Goal: Find specific page/section: Find specific page/section

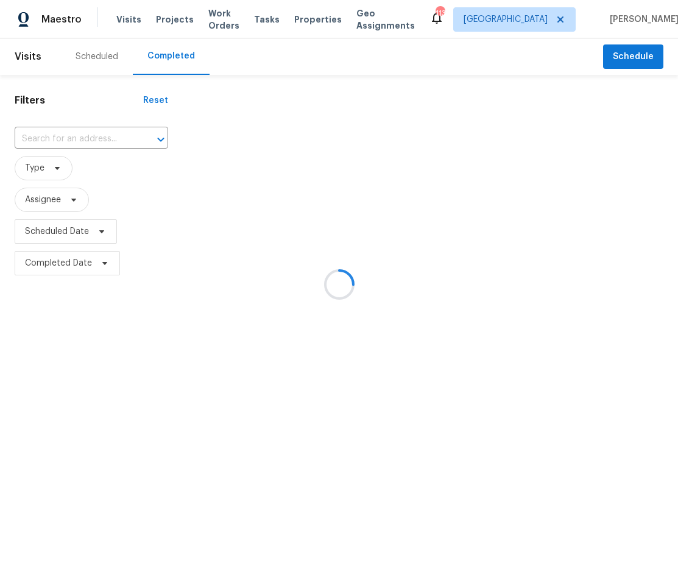
click at [547, 24] on div at bounding box center [339, 284] width 678 height 569
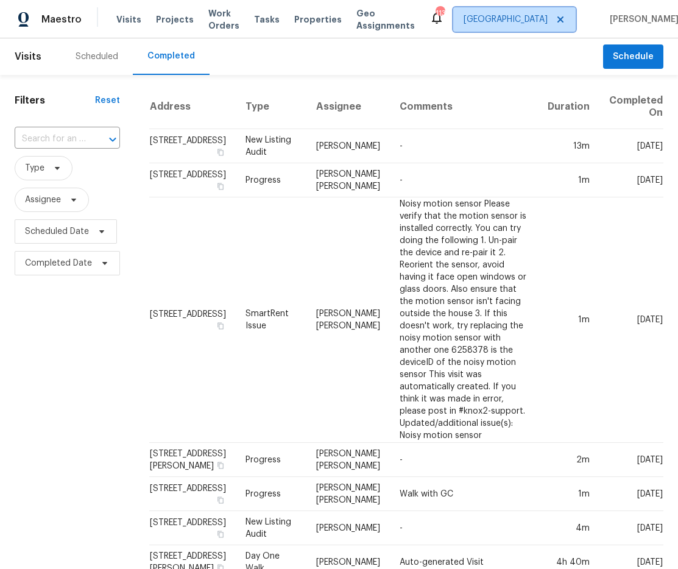
click at [545, 23] on span "[GEOGRAPHIC_DATA]" at bounding box center [506, 19] width 84 height 12
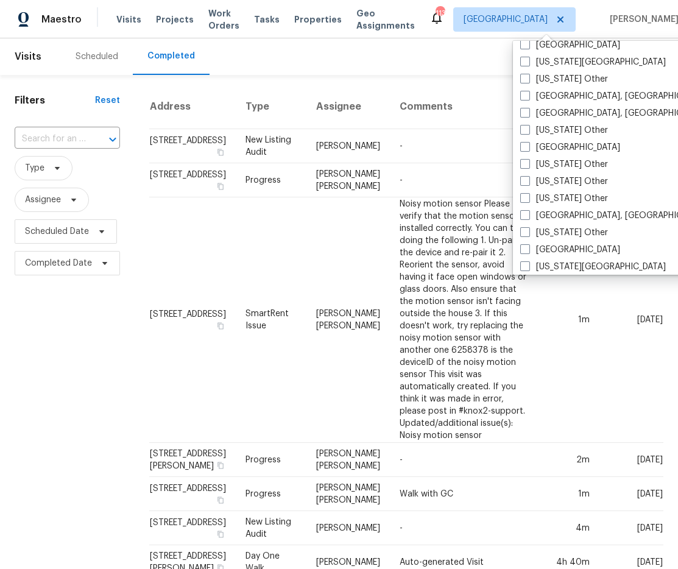
scroll to position [539, 0]
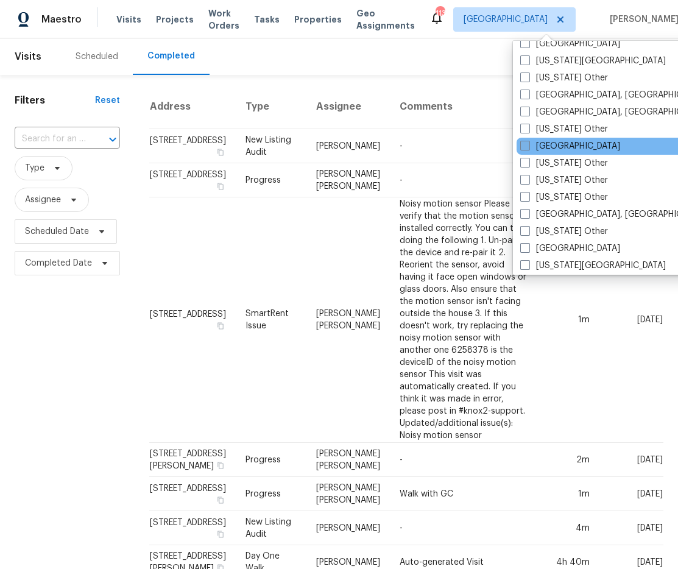
click at [527, 144] on span at bounding box center [526, 146] width 10 height 10
click at [527, 144] on input "[GEOGRAPHIC_DATA]" at bounding box center [525, 144] width 8 height 8
checkbox input "true"
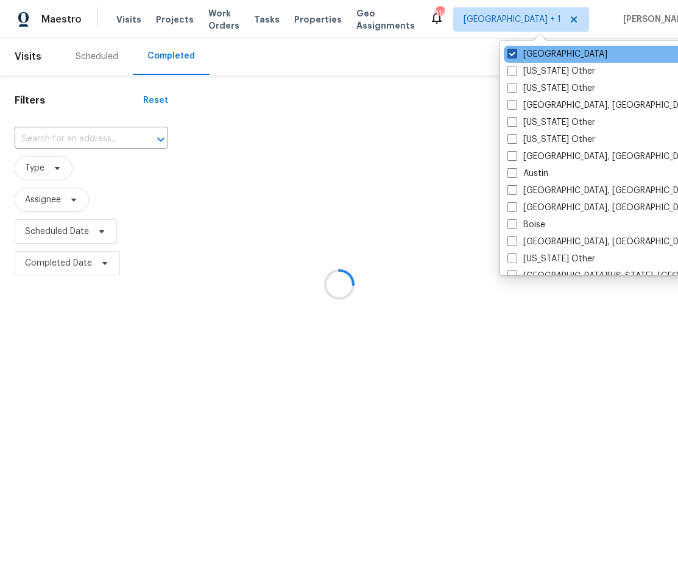
click at [532, 57] on label "[GEOGRAPHIC_DATA]" at bounding box center [558, 54] width 100 height 12
click at [516, 56] on input "[GEOGRAPHIC_DATA]" at bounding box center [512, 52] width 8 height 8
checkbox input "false"
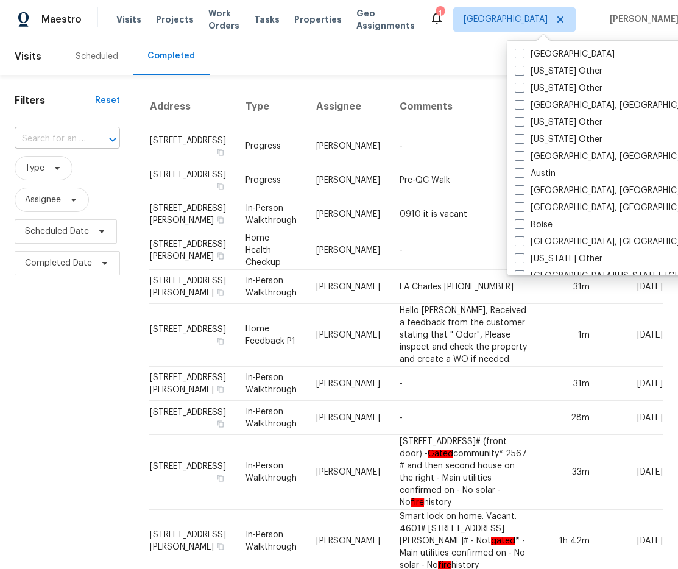
click at [28, 132] on input "text" at bounding box center [50, 139] width 71 height 19
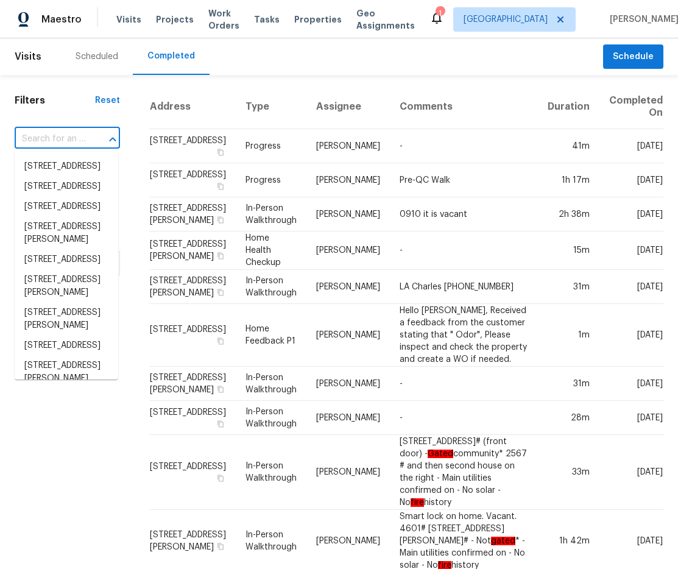
paste input "[STREET_ADDRESS]"
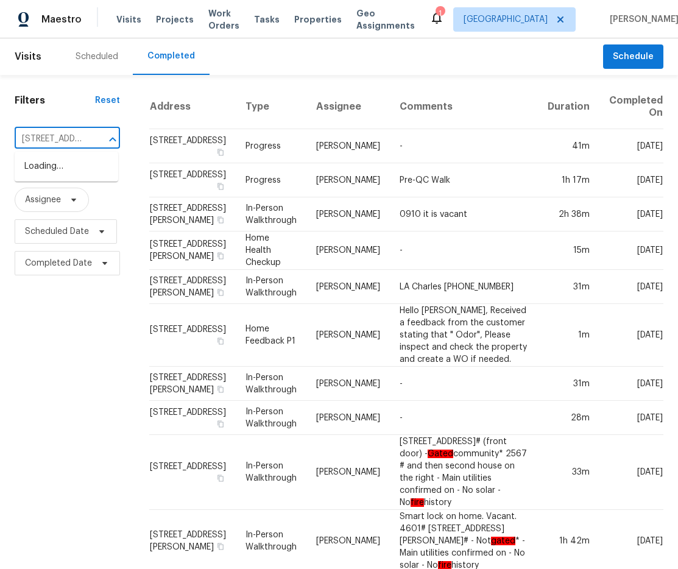
type input "[STREET_ADDRESS]"
click at [71, 169] on li "[STREET_ADDRESS]" at bounding box center [67, 167] width 104 height 20
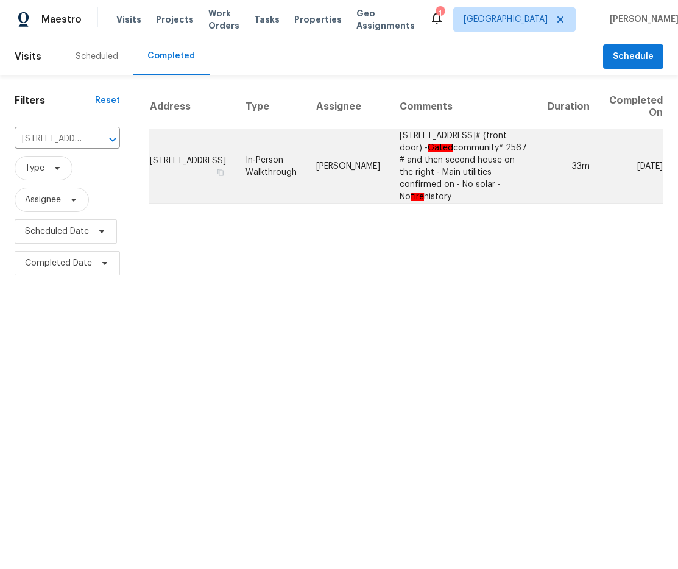
click at [329, 192] on td "[PERSON_NAME]" at bounding box center [349, 166] width 84 height 75
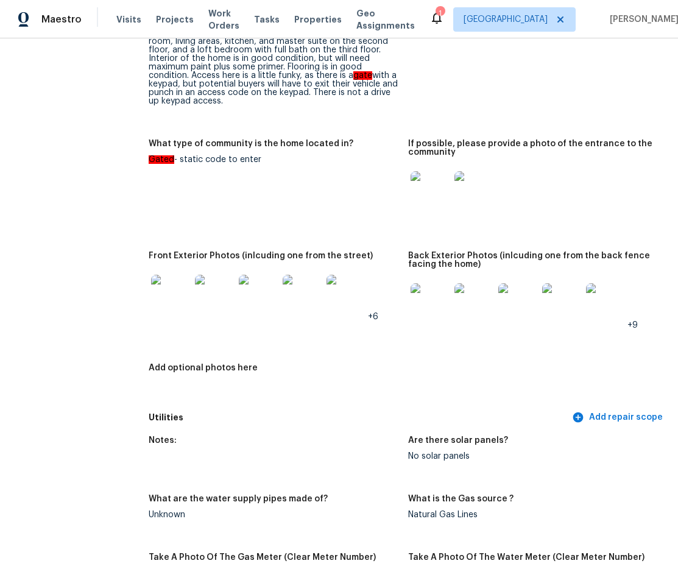
scroll to position [669, 0]
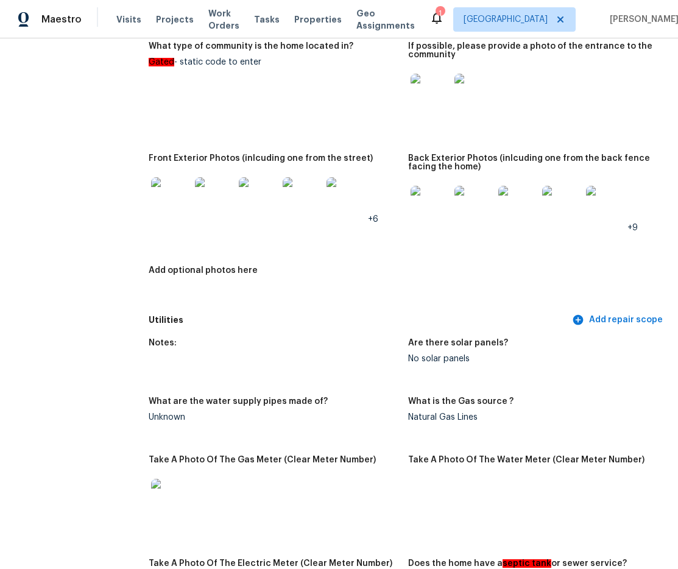
click at [167, 186] on img at bounding box center [170, 196] width 39 height 39
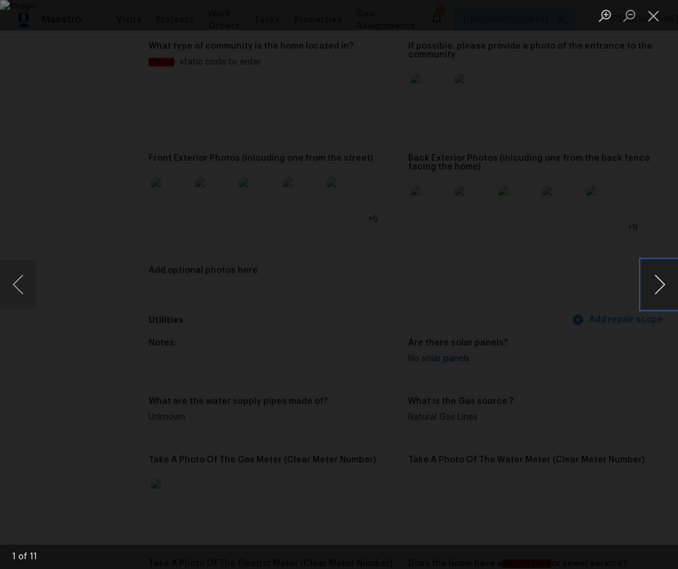
click at [650, 283] on button "Next image" at bounding box center [660, 284] width 37 height 49
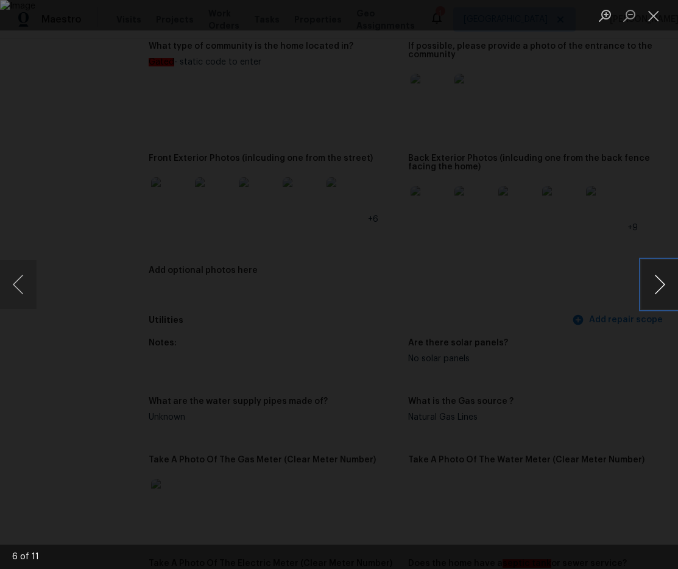
click at [650, 283] on button "Next image" at bounding box center [660, 284] width 37 height 49
click at [653, 20] on button "Close lightbox" at bounding box center [654, 15] width 24 height 21
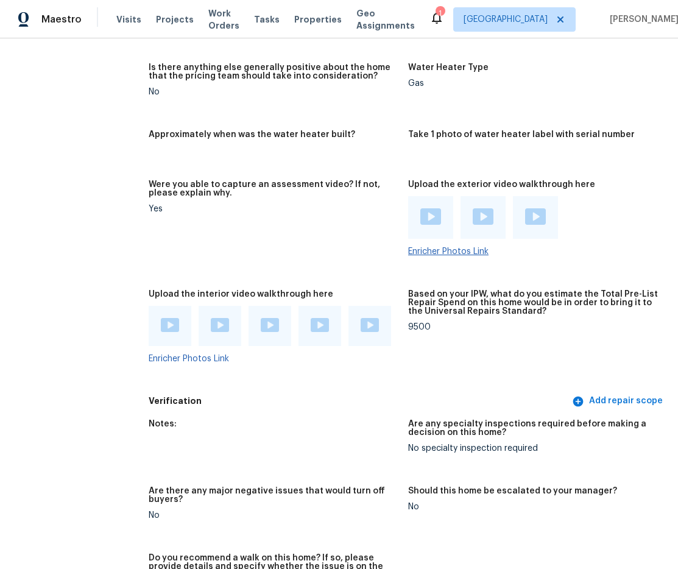
scroll to position [2270, 0]
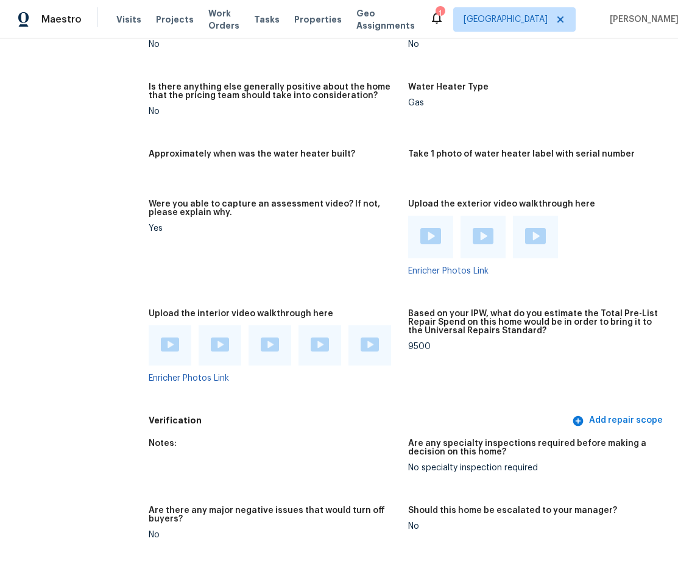
click at [424, 228] on img at bounding box center [431, 236] width 21 height 16
